Goal: Information Seeking & Learning: Learn about a topic

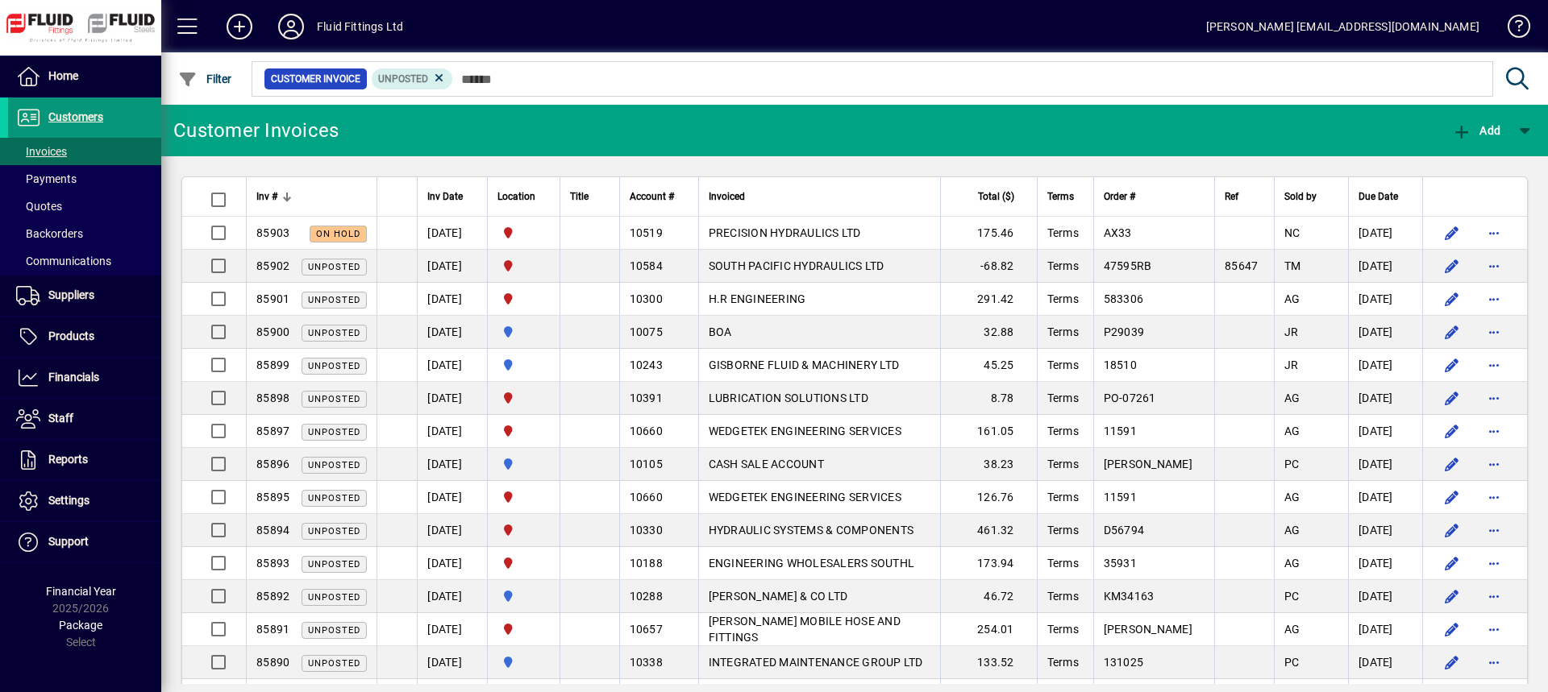
click at [73, 123] on span "Customers" at bounding box center [75, 116] width 55 height 13
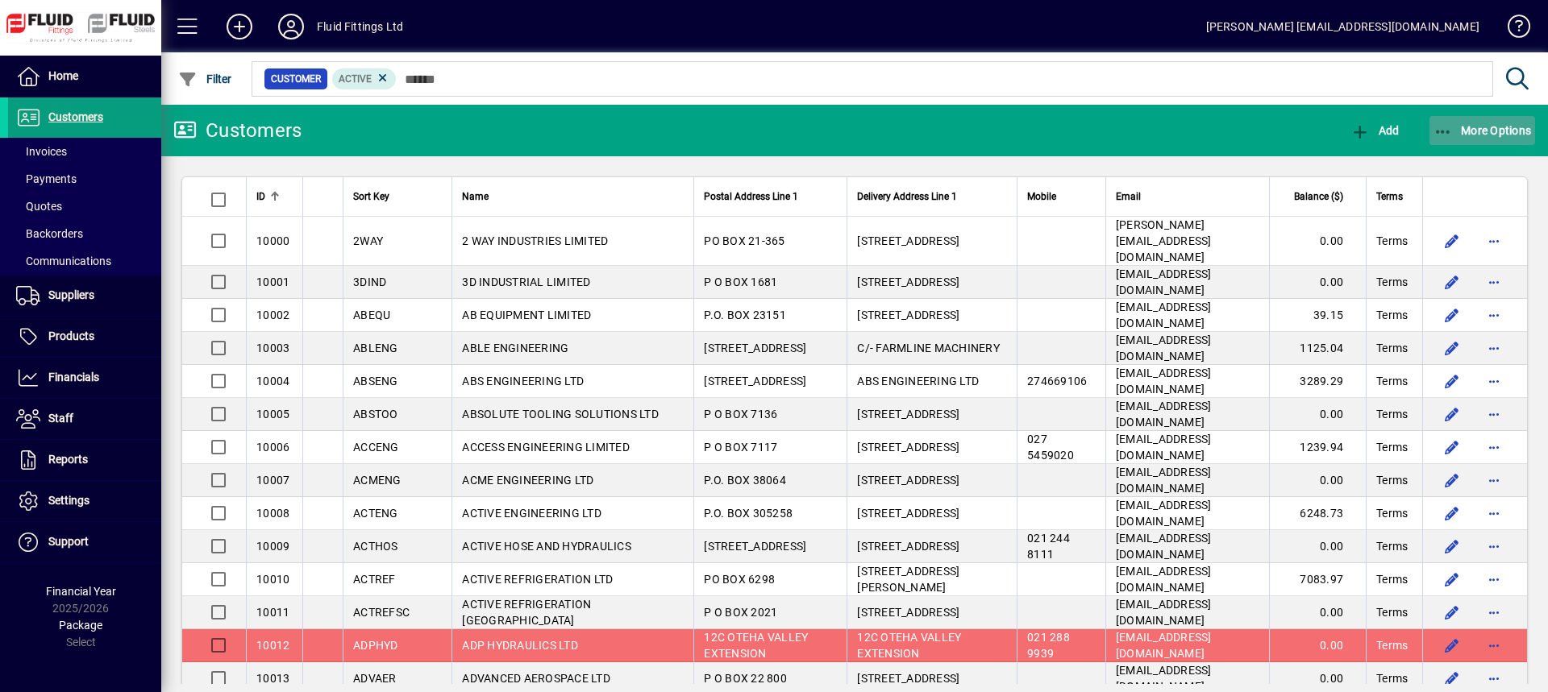
click at [1478, 135] on span "More Options" at bounding box center [1482, 130] width 98 height 13
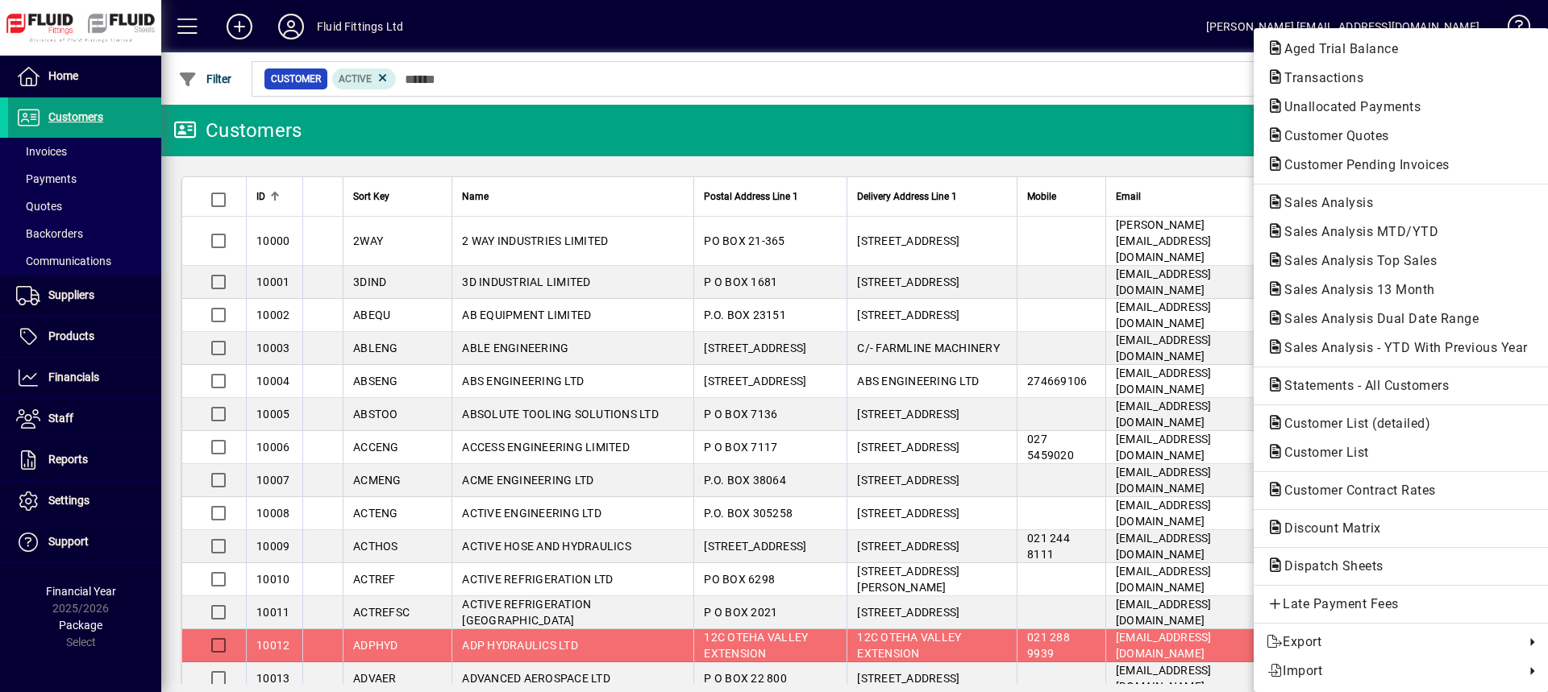
click at [86, 379] on div at bounding box center [774, 346] width 1548 height 692
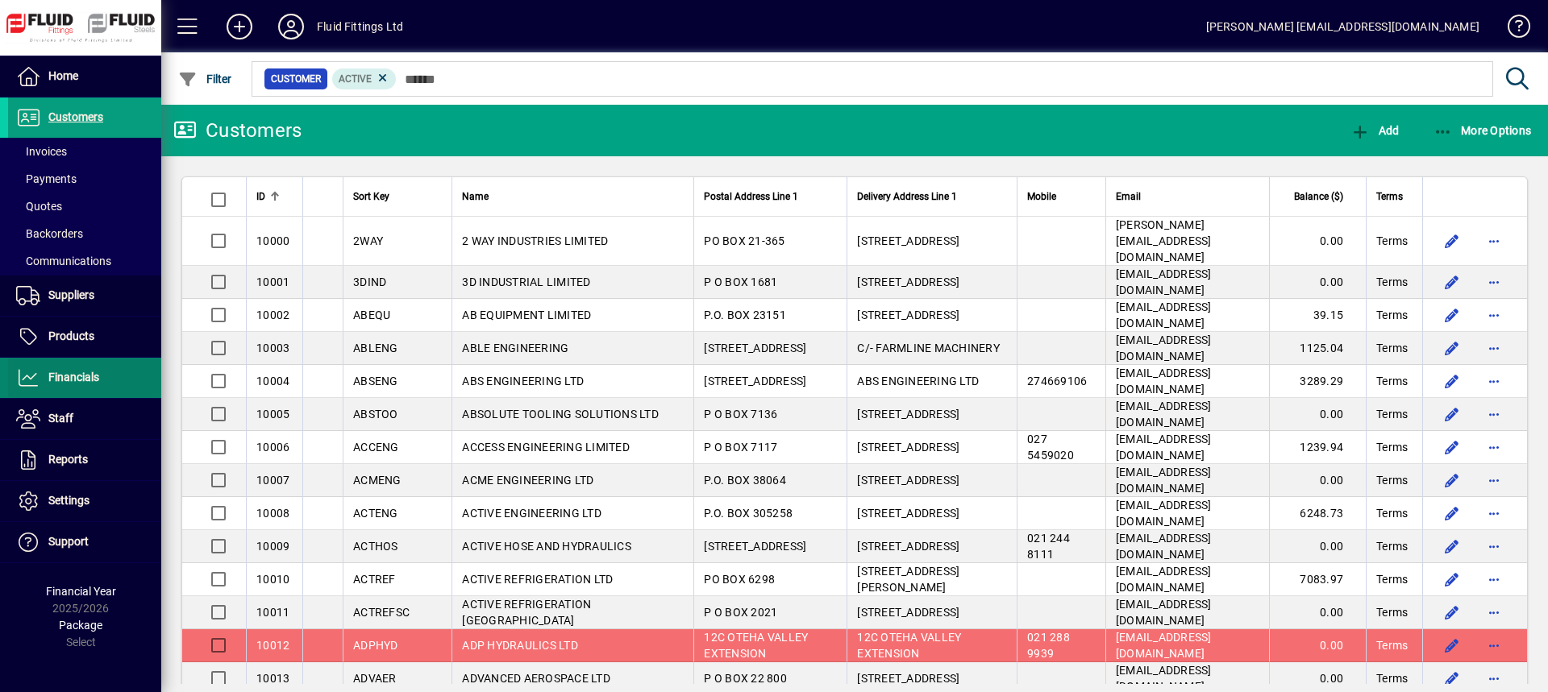
click at [86, 380] on span "Financials" at bounding box center [73, 377] width 51 height 13
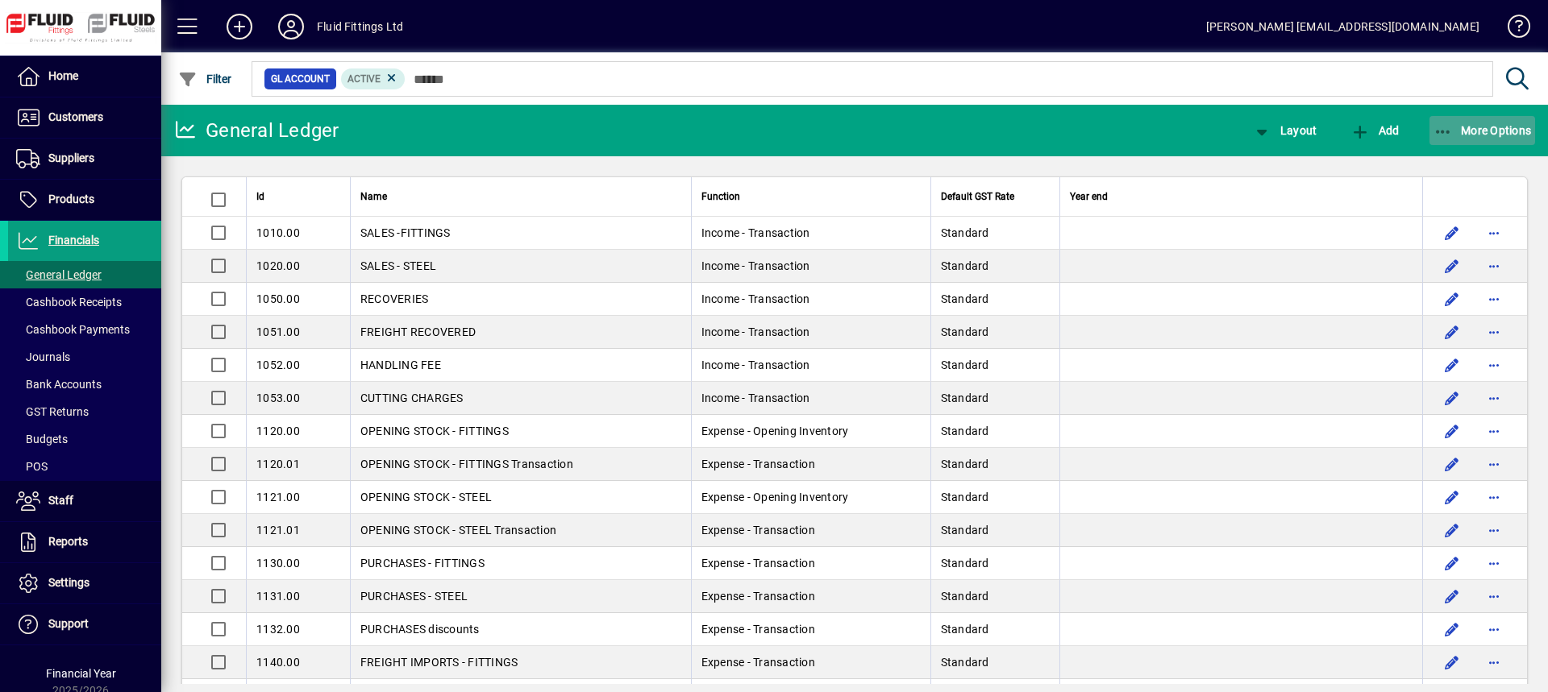
click at [1493, 125] on span "More Options" at bounding box center [1482, 130] width 98 height 13
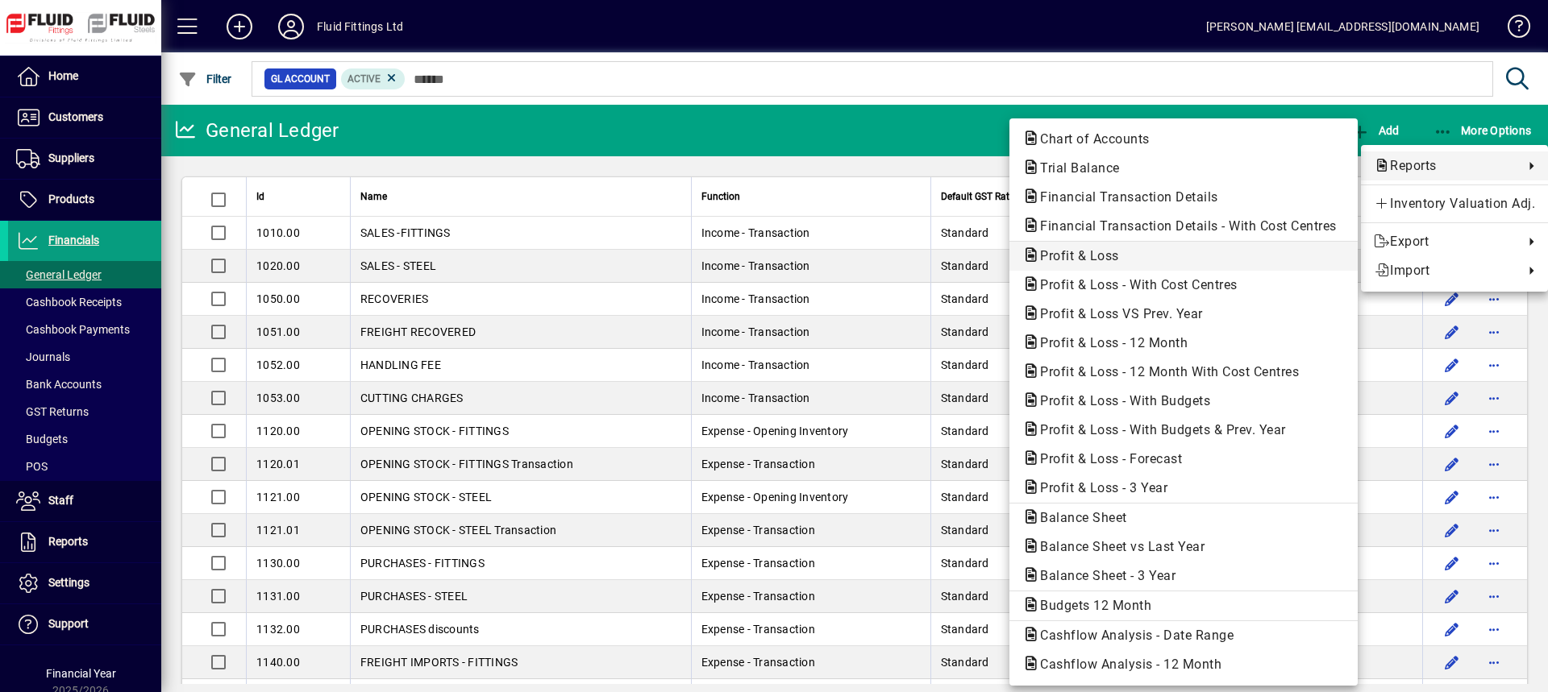
click at [1059, 254] on span "Profit & Loss" at bounding box center [1074, 255] width 105 height 15
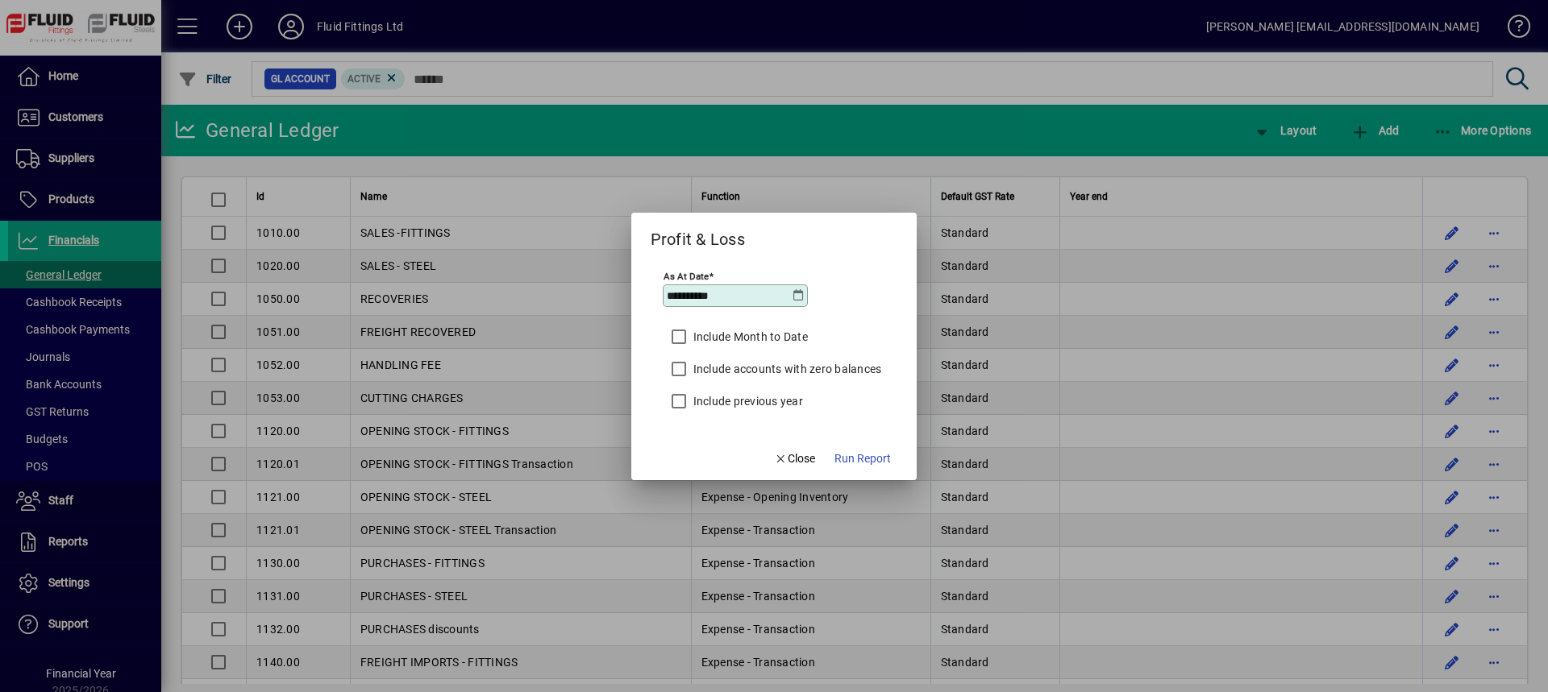
click at [796, 295] on icon at bounding box center [798, 295] width 13 height 13
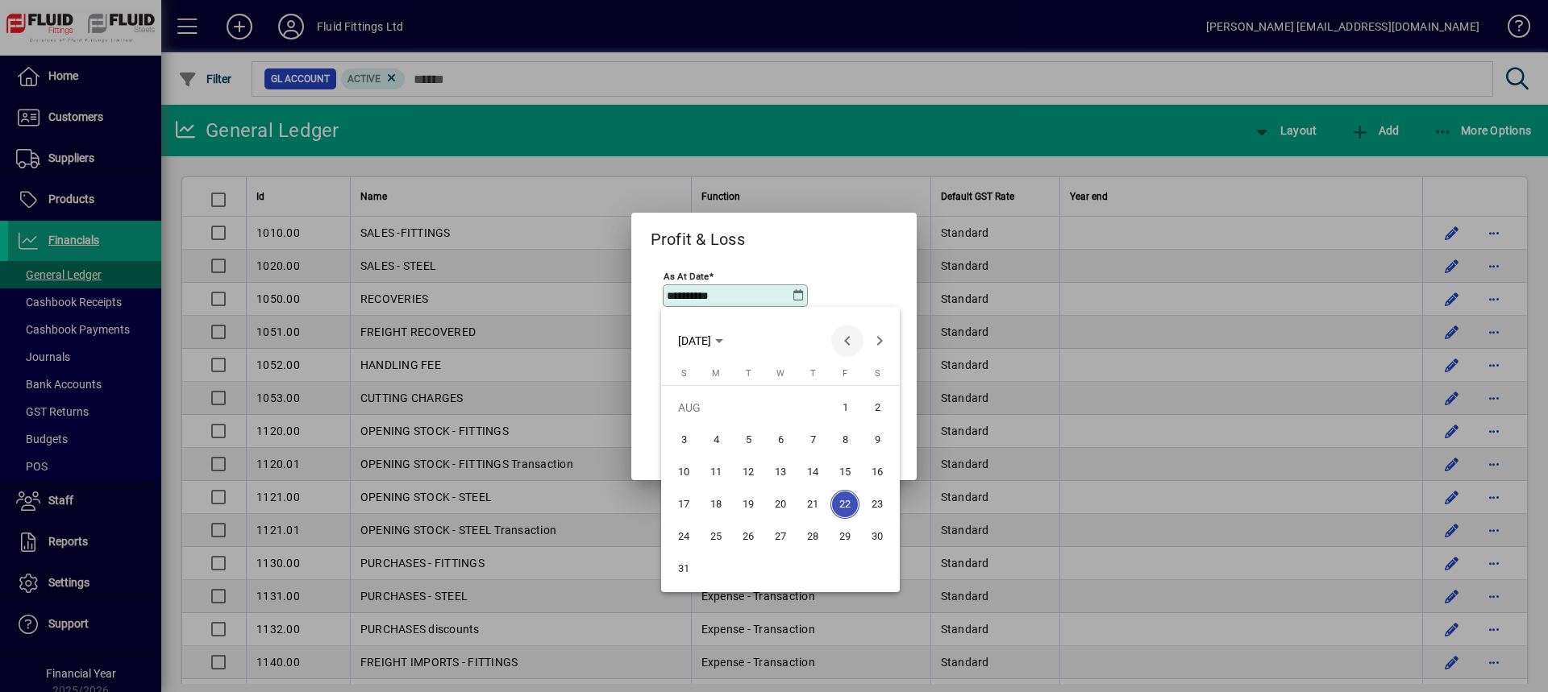
click at [840, 341] on span "Previous month" at bounding box center [847, 341] width 32 height 32
click at [812, 570] on span "31" at bounding box center [812, 569] width 29 height 29
type input "**********"
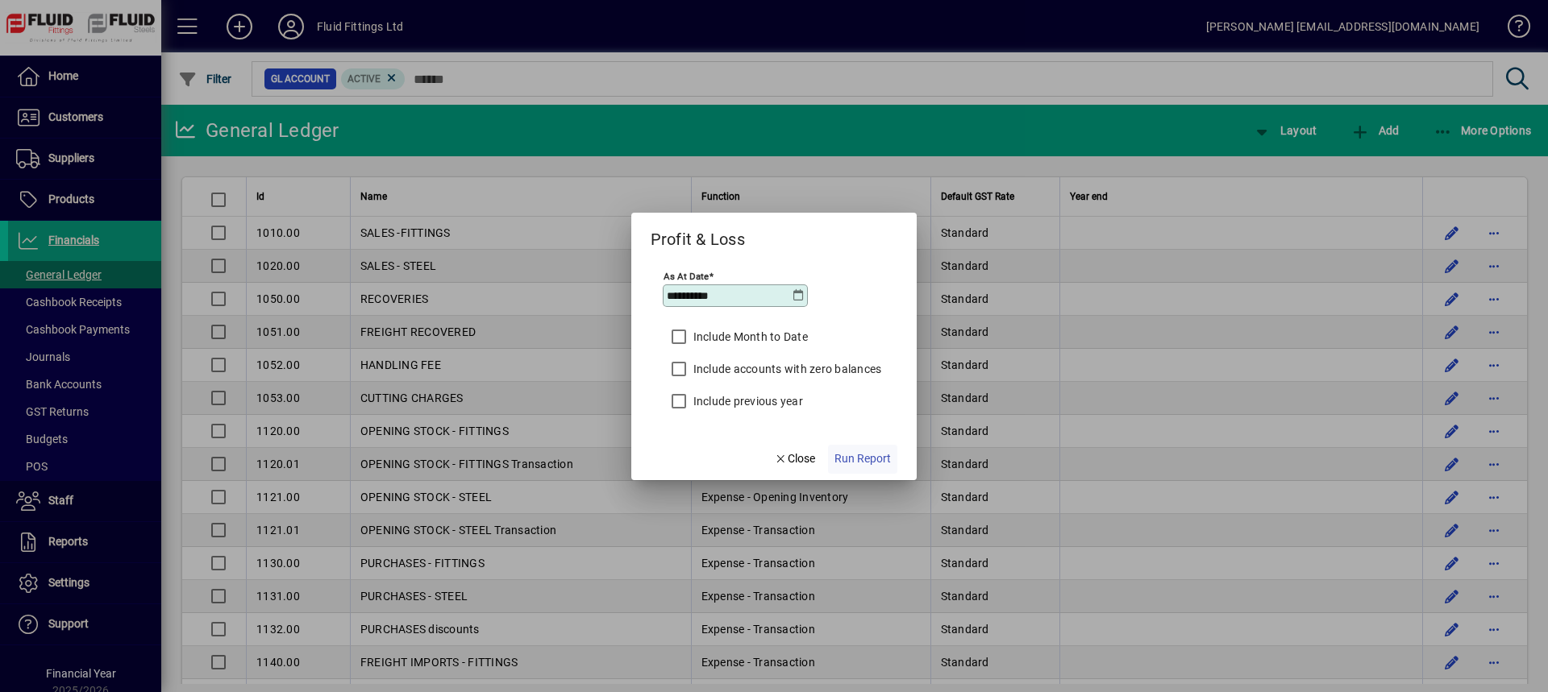
click at [861, 464] on span "Run Report" at bounding box center [862, 459] width 56 height 17
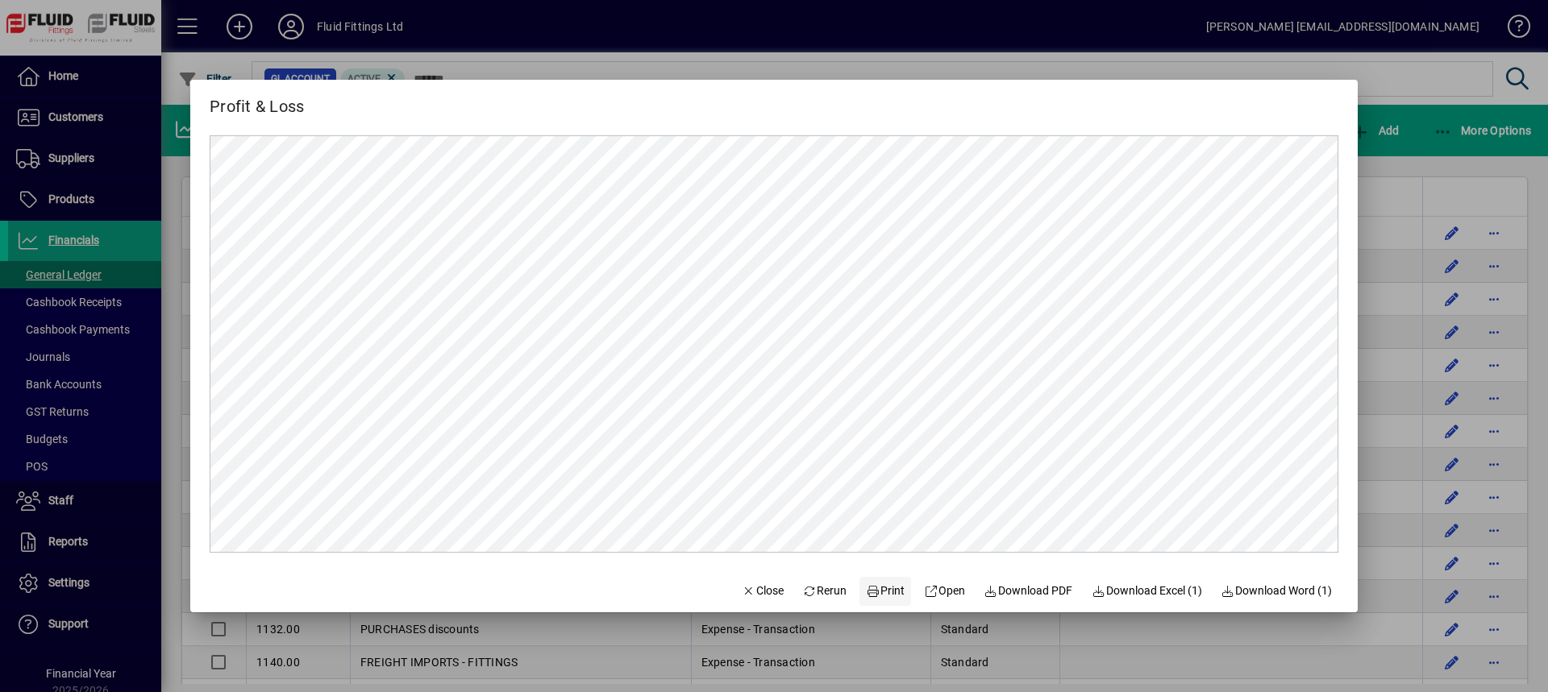
click at [889, 590] on span "Print" at bounding box center [885, 591] width 39 height 17
click at [758, 593] on span "Close" at bounding box center [763, 591] width 42 height 17
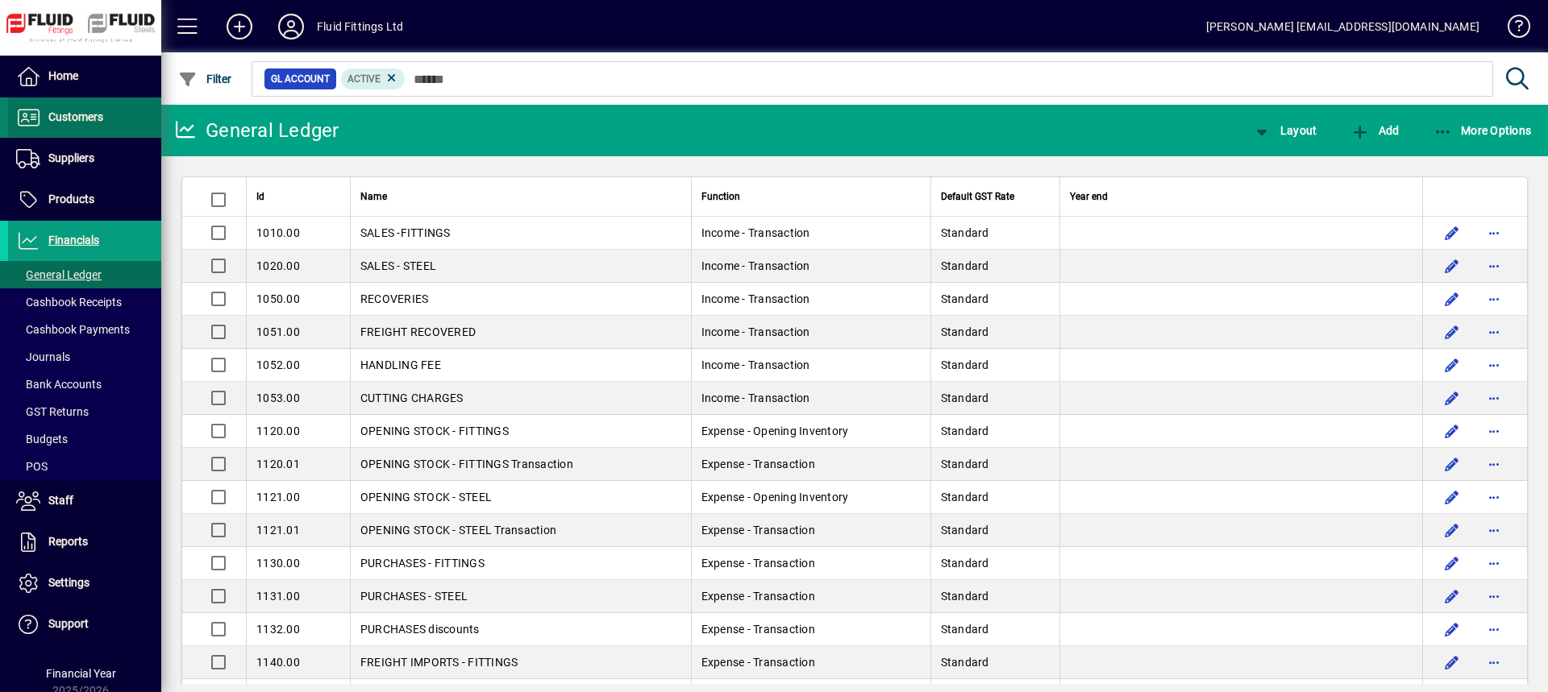
click at [103, 113] on span "Customers" at bounding box center [55, 117] width 95 height 19
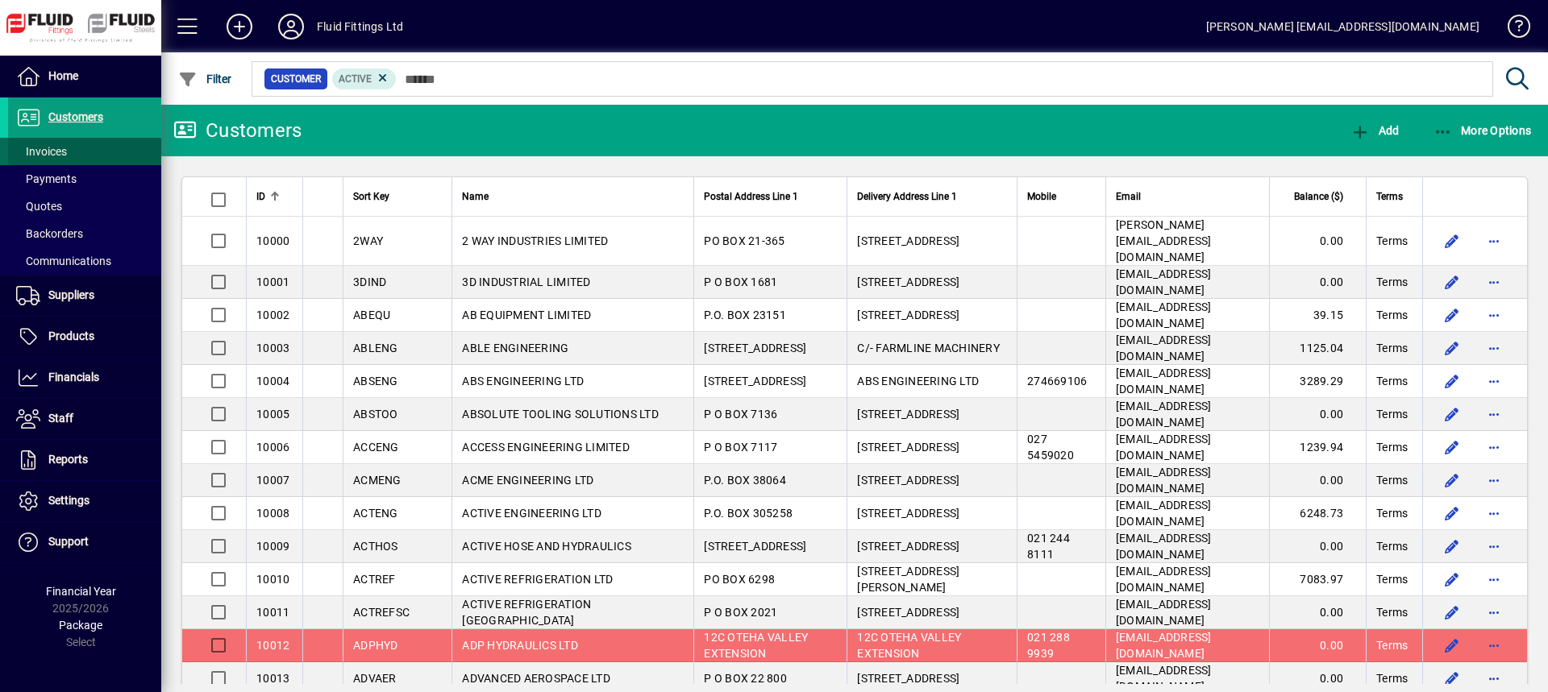
click at [62, 149] on span "Invoices" at bounding box center [41, 151] width 51 height 13
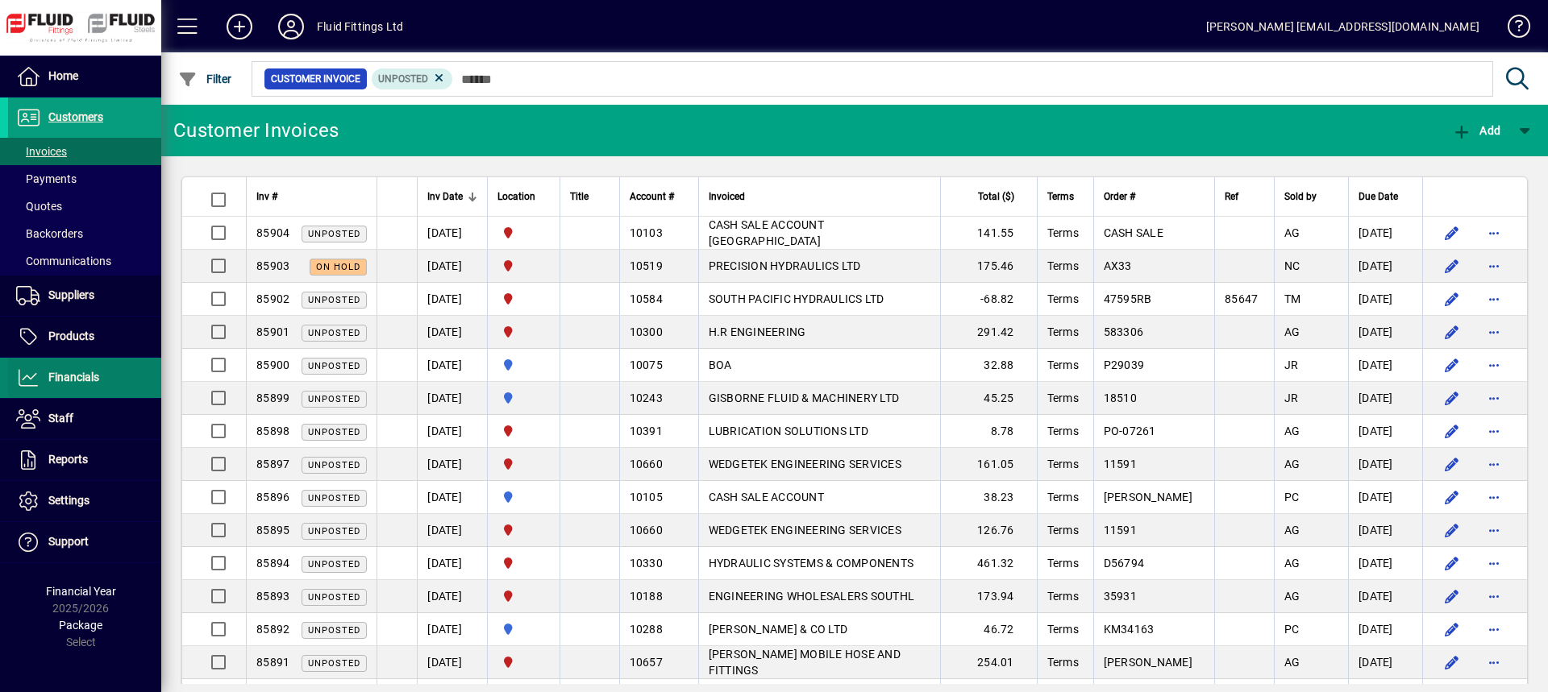
click at [62, 380] on span "Financials" at bounding box center [73, 377] width 51 height 13
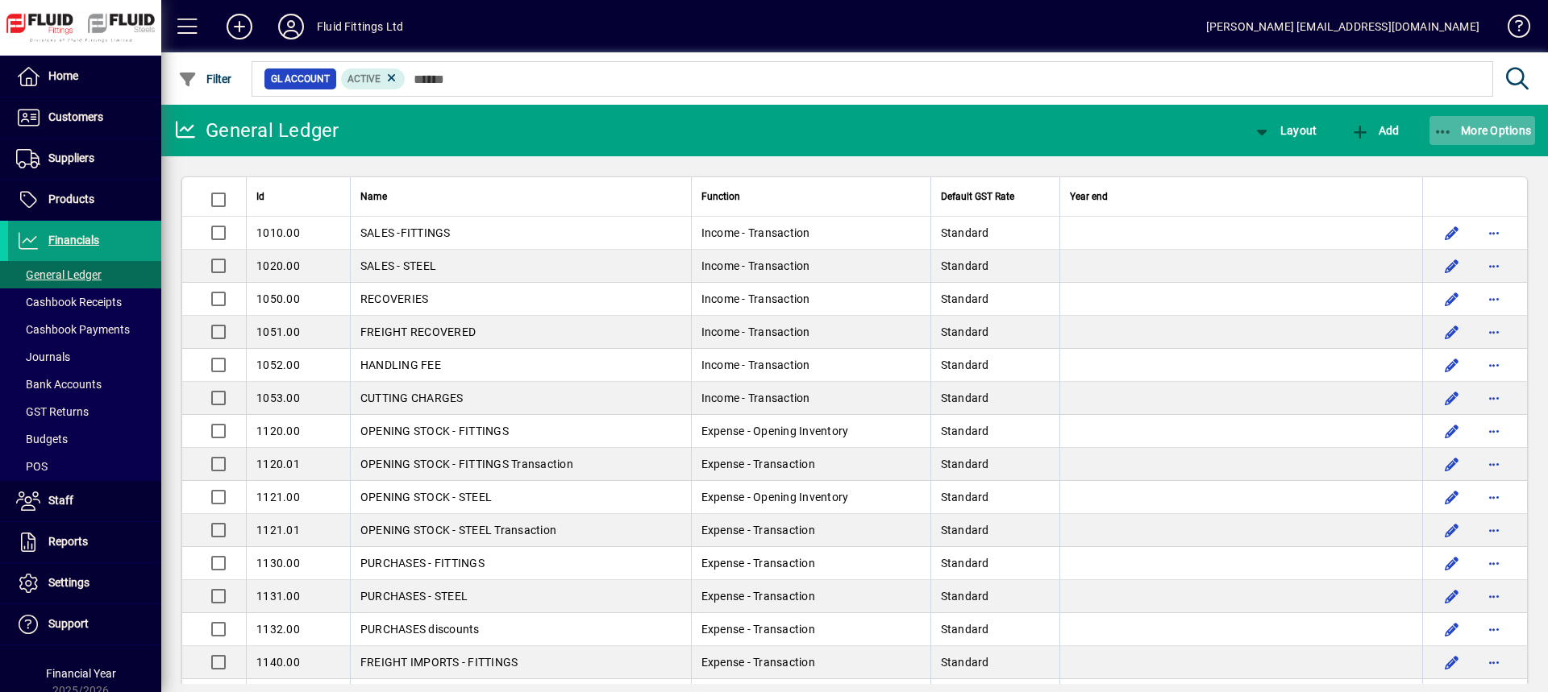
click at [1469, 137] on span "button" at bounding box center [1482, 130] width 106 height 39
